Goal: Task Accomplishment & Management: Use online tool/utility

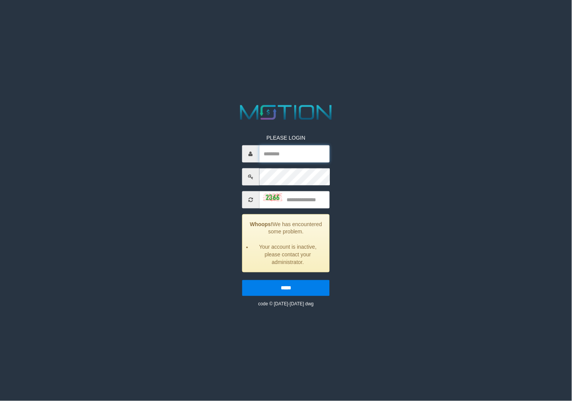
click at [296, 153] on input "text" at bounding box center [295, 153] width 70 height 17
type input "*******"
type input "****"
click at [242, 279] on input "*****" at bounding box center [286, 287] width 88 height 16
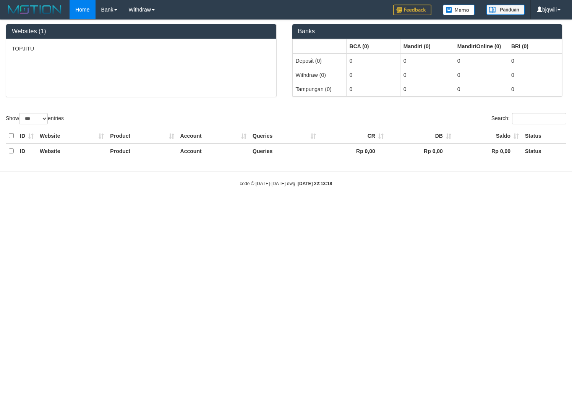
select select "***"
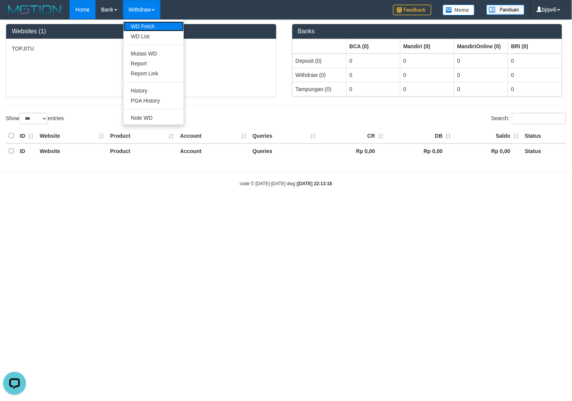
click at [144, 25] on link "WD Fetch" at bounding box center [153, 26] width 60 height 10
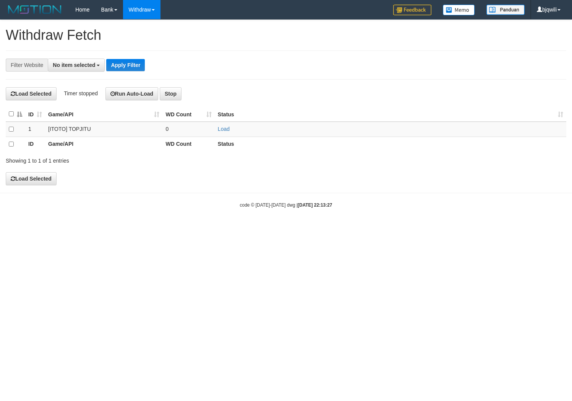
select select
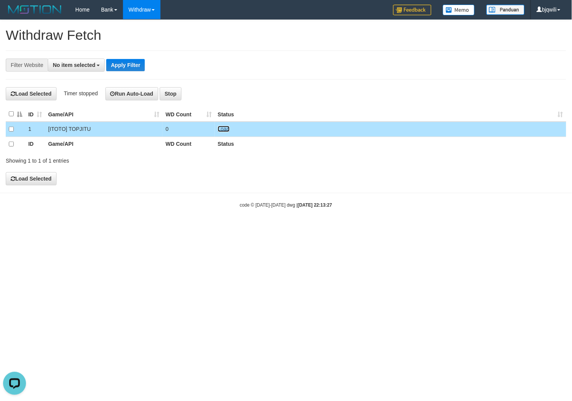
click at [224, 130] on link "Load" at bounding box center [224, 129] width 12 height 6
click at [125, 89] on button "Run Auto-Load" at bounding box center [131, 93] width 53 height 13
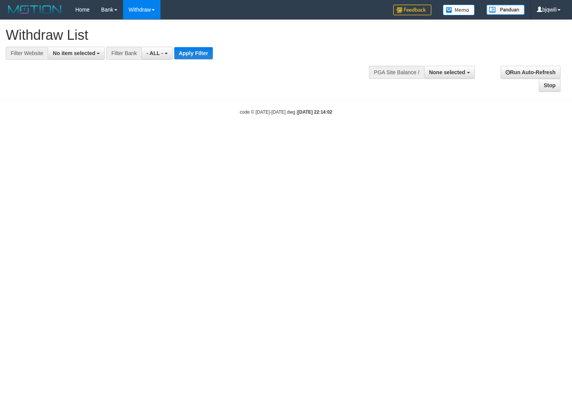
select select
click at [76, 54] on span "No item selected" at bounding box center [74, 53] width 42 height 6
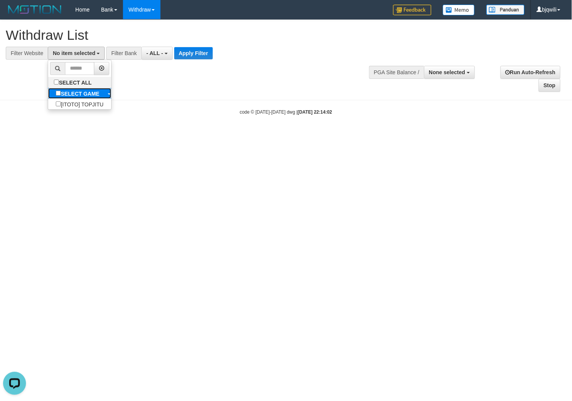
drag, startPoint x: 73, startPoint y: 94, endPoint x: 120, endPoint y: 73, distance: 50.8
click at [73, 94] on b "SELECT GAME" at bounding box center [80, 94] width 39 height 6
select select "****"
click at [146, 56] on button "- ALL -" at bounding box center [158, 53] width 31 height 13
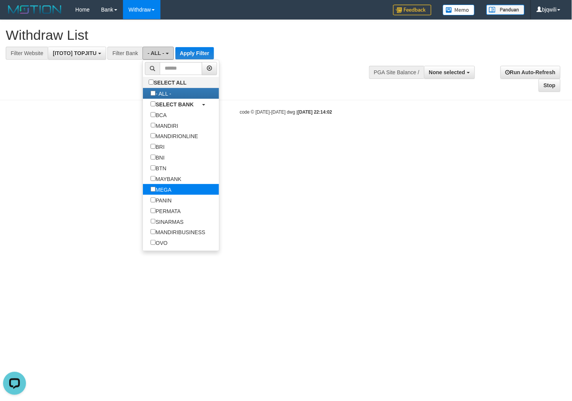
scroll to position [85, 0]
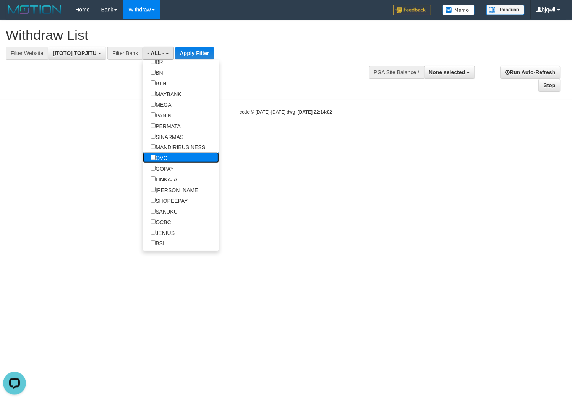
click at [167, 163] on label "OVO" at bounding box center [159, 157] width 32 height 11
select select "***"
click at [168, 174] on label "GOPAY" at bounding box center [162, 168] width 39 height 11
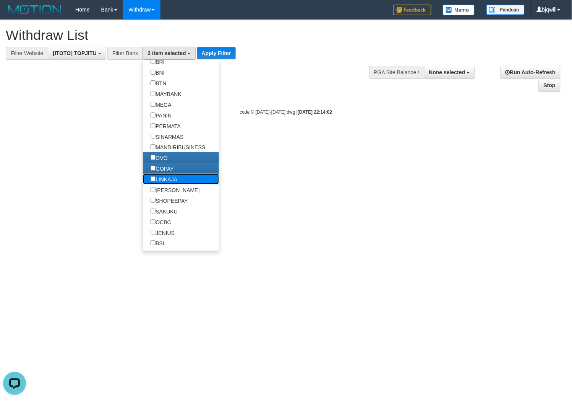
click at [162, 184] on label "LINKAJA" at bounding box center [164, 179] width 42 height 11
click at [161, 195] on label "[PERSON_NAME]" at bounding box center [175, 189] width 64 height 11
click at [221, 52] on button "Apply Filter" at bounding box center [216, 53] width 39 height 12
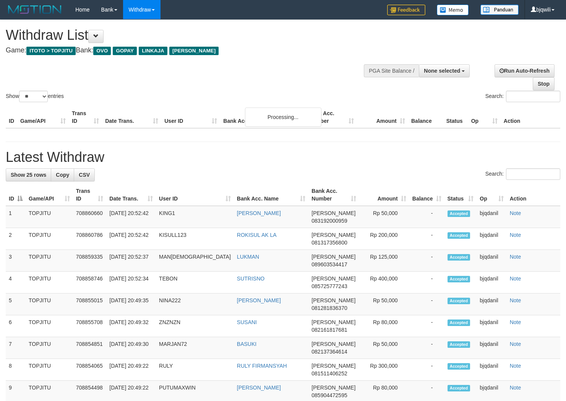
select select
select select "**"
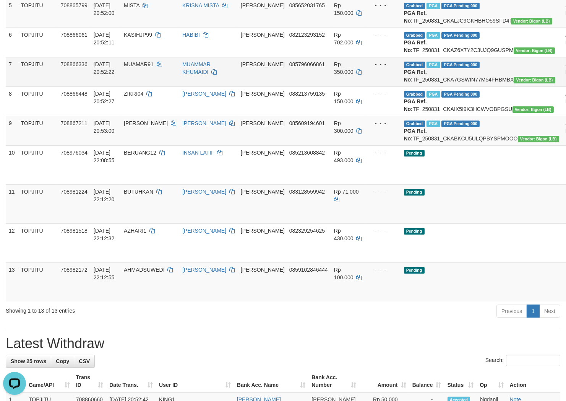
scroll to position [255, 0]
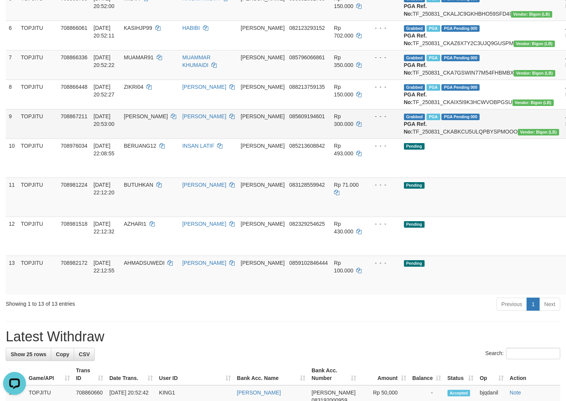
click at [148, 119] on span "PATON" at bounding box center [146, 116] width 44 height 6
drag, startPoint x: 148, startPoint y: 177, endPoint x: 140, endPoint y: 177, distance: 8.0
click at [140, 119] on span "PATON" at bounding box center [146, 116] width 44 height 6
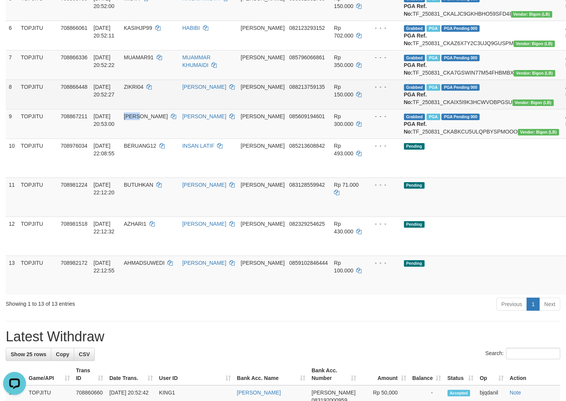
copy span "PATON"
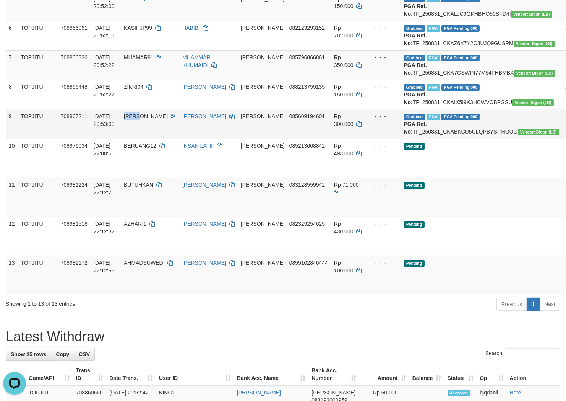
click at [131, 138] on td "PATON" at bounding box center [150, 123] width 58 height 29
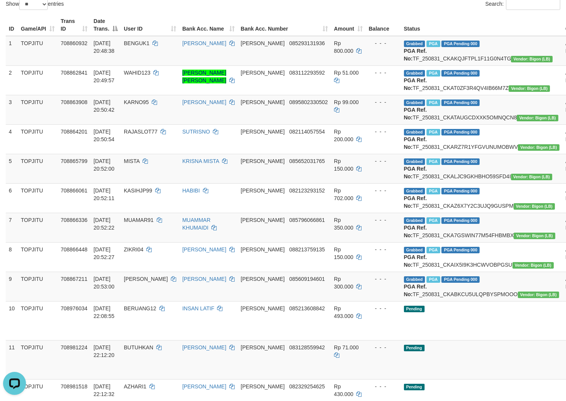
scroll to position [0, 0]
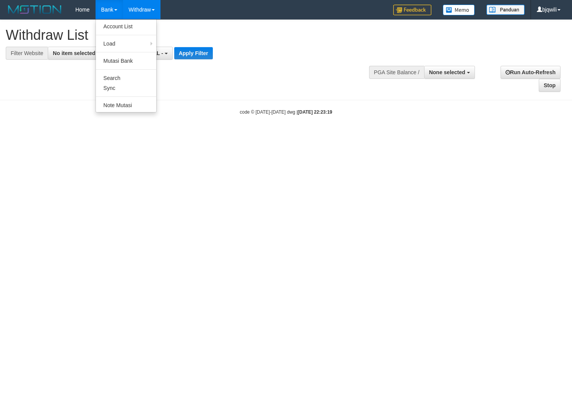
select select
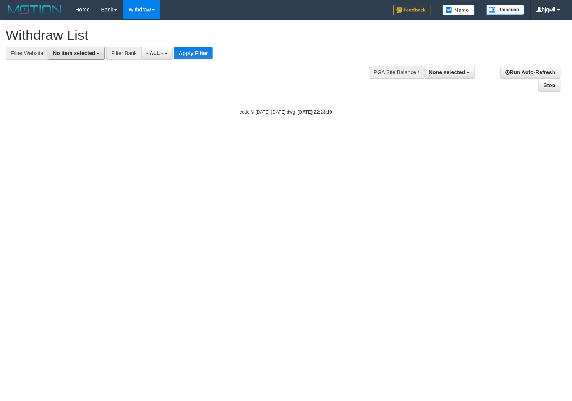
drag, startPoint x: 69, startPoint y: 50, endPoint x: 71, endPoint y: 64, distance: 14.3
click at [69, 50] on span "No item selected" at bounding box center [74, 53] width 42 height 6
click at [69, 91] on label "SELECT GAME" at bounding box center [77, 93] width 59 height 11
select select "****"
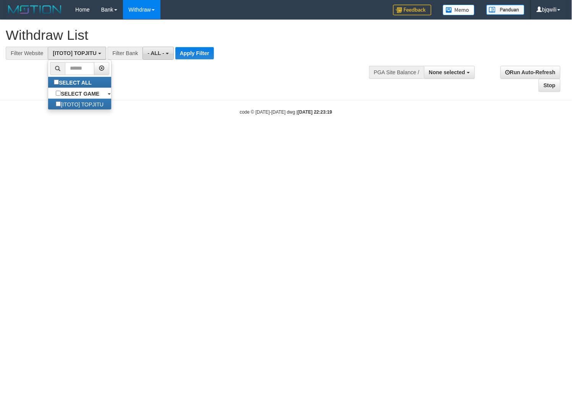
click at [148, 55] on span "- ALL -" at bounding box center [156, 53] width 17 height 6
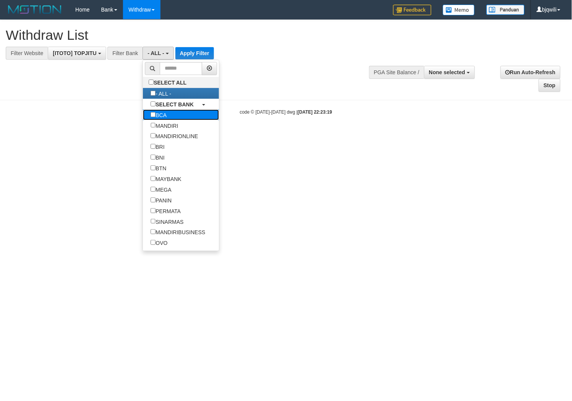
click at [167, 111] on label "BCA" at bounding box center [158, 114] width 31 height 11
select select "***"
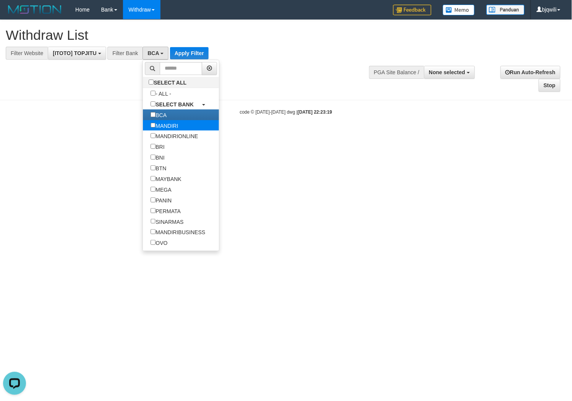
scroll to position [0, 0]
click at [165, 125] on label "MANDIRI" at bounding box center [164, 125] width 43 height 11
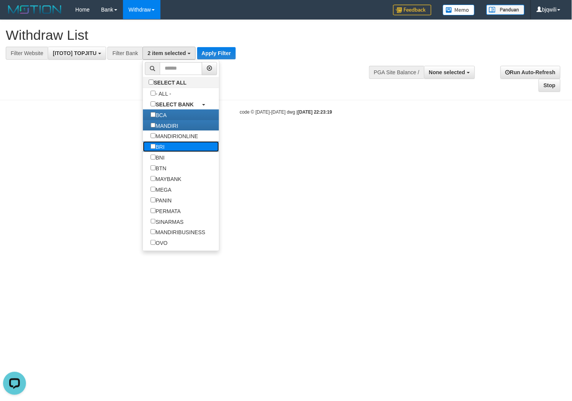
click at [167, 149] on label "BRI" at bounding box center [157, 146] width 29 height 11
click at [166, 159] on label "BNI" at bounding box center [157, 157] width 29 height 11
click at [172, 216] on label "PERMATA" at bounding box center [165, 210] width 45 height 11
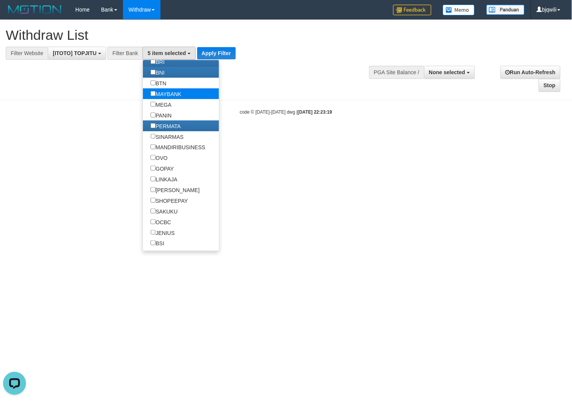
scroll to position [170, 0]
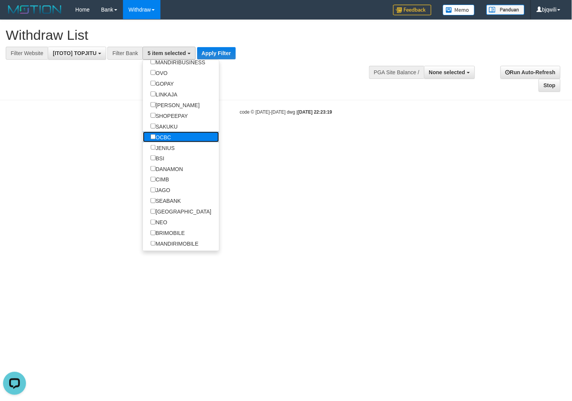
click at [170, 142] on label "OCBC" at bounding box center [161, 136] width 36 height 11
click at [169, 153] on label "JENIUS" at bounding box center [162, 147] width 39 height 11
click at [165, 163] on label "BSI" at bounding box center [157, 158] width 29 height 11
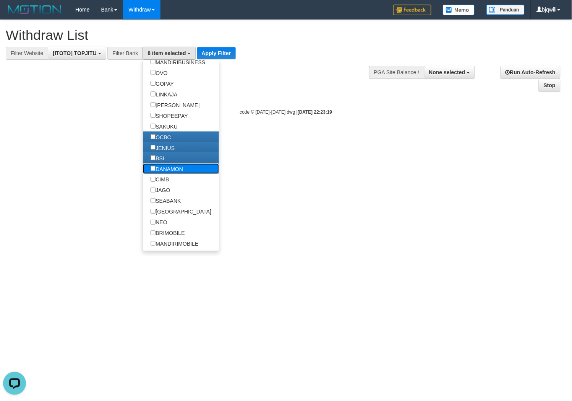
click at [167, 174] on label "DANAMON" at bounding box center [166, 168] width 47 height 11
click at [165, 185] on label "CIMB" at bounding box center [160, 179] width 34 height 11
click at [169, 195] on label "JAGO" at bounding box center [160, 190] width 35 height 11
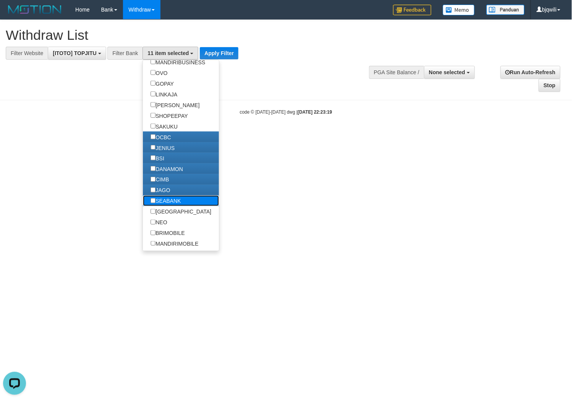
click at [171, 206] on label "SEABANK" at bounding box center [165, 200] width 45 height 11
drag, startPoint x: 170, startPoint y: 230, endPoint x: 166, endPoint y: 230, distance: 4.6
click at [170, 217] on label "[GEOGRAPHIC_DATA]" at bounding box center [181, 211] width 76 height 11
click at [218, 53] on button "Apply Filter" at bounding box center [219, 53] width 39 height 12
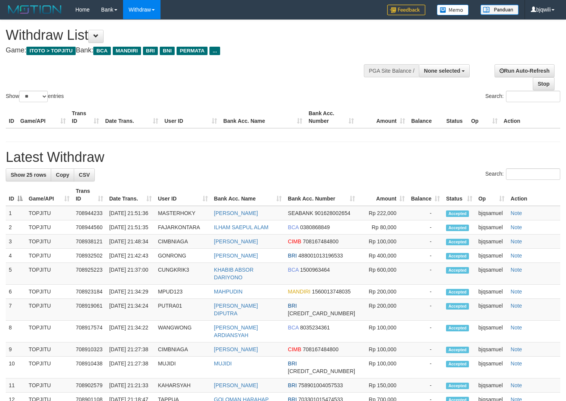
select select
select select "**"
click at [308, 161] on h1 "Latest Withdraw" at bounding box center [283, 156] width 555 height 15
click at [99, 33] on span at bounding box center [95, 35] width 5 height 5
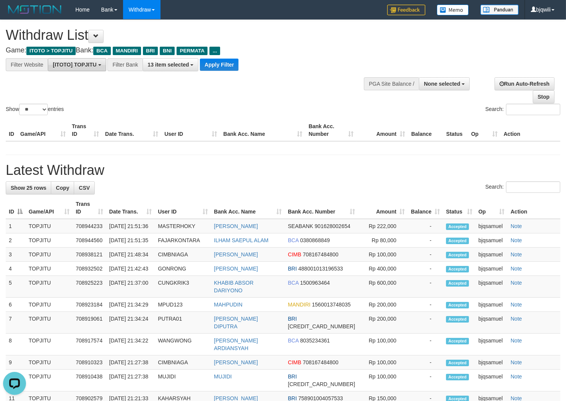
click at [87, 66] on span "[ITOTO] TOPJITU" at bounding box center [75, 65] width 44 height 6
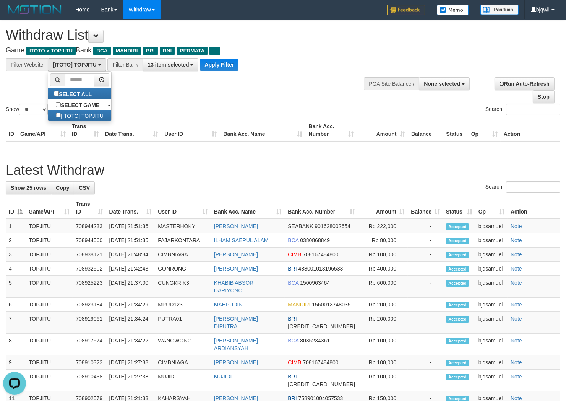
click at [161, 93] on div "Show ** ** ** *** entries Search:" at bounding box center [283, 68] width 566 height 97
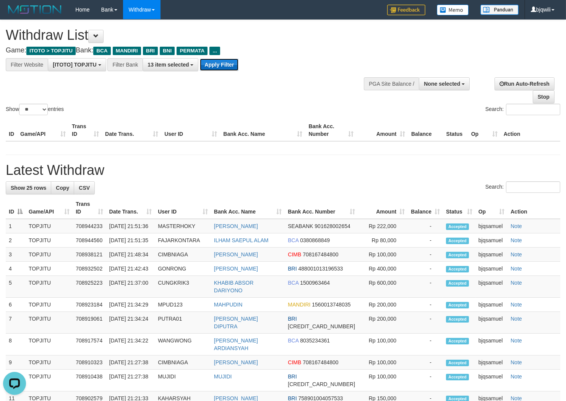
click at [213, 68] on button "Apply Filter" at bounding box center [219, 64] width 39 height 12
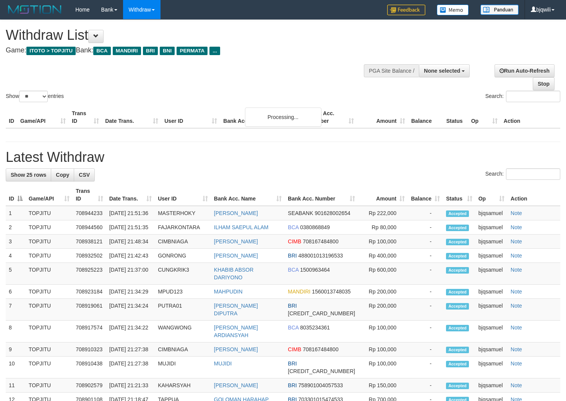
select select
select select "**"
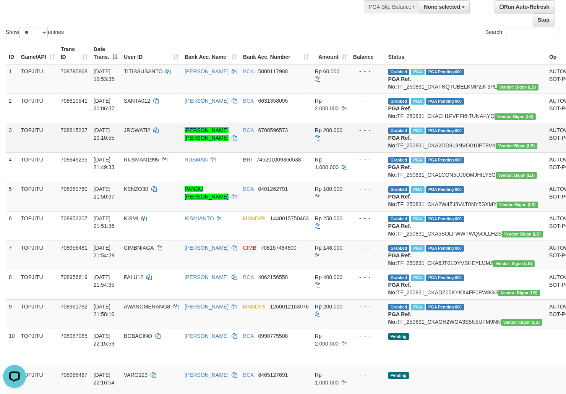
scroll to position [85, 0]
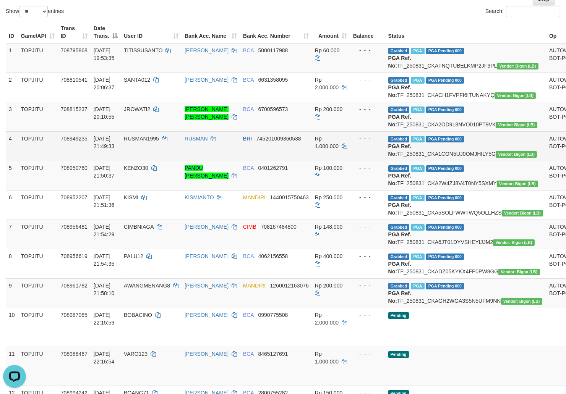
click at [176, 161] on td "RUSMAN1995" at bounding box center [151, 145] width 61 height 29
